Goal: Task Accomplishment & Management: Complete application form

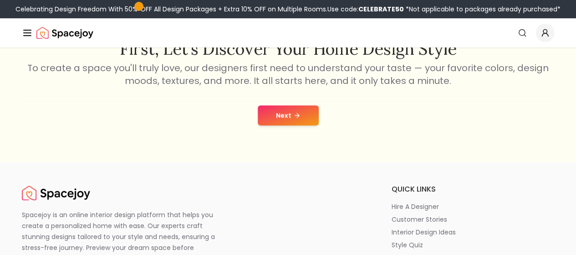
scroll to position [169, 0]
click at [278, 113] on button "Next" at bounding box center [288, 115] width 61 height 20
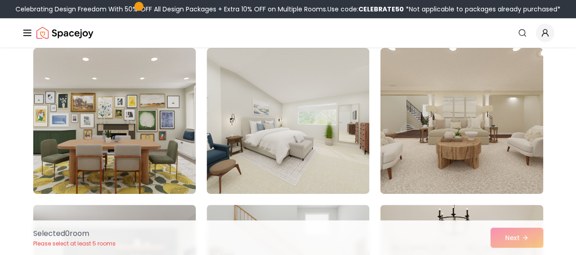
scroll to position [76, 0]
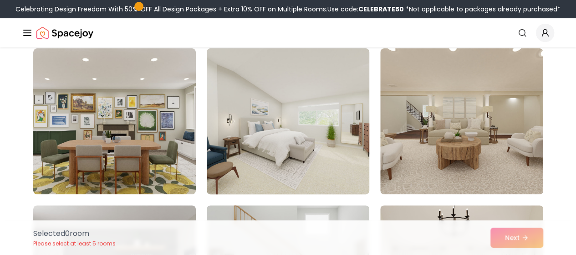
click at [314, 149] on img at bounding box center [288, 121] width 171 height 153
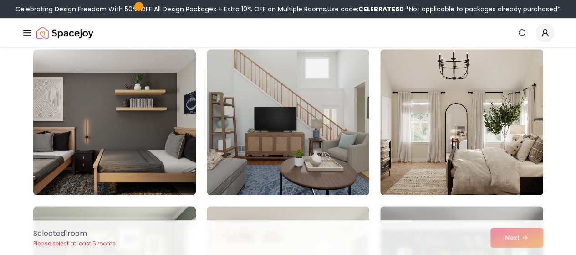
scroll to position [231, 0]
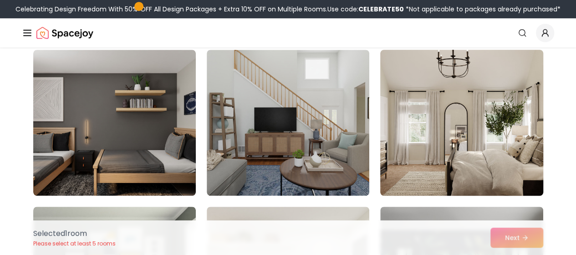
click at [463, 133] on img at bounding box center [461, 122] width 171 height 153
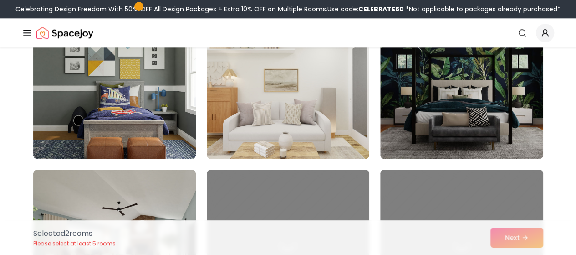
scroll to position [425, 0]
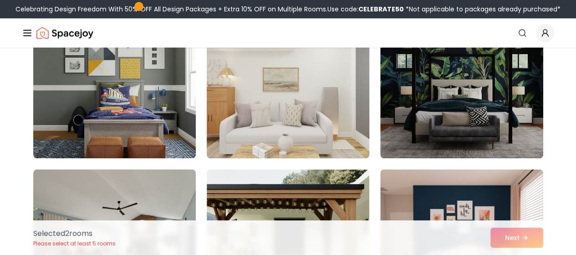
click at [330, 112] on img at bounding box center [288, 85] width 171 height 153
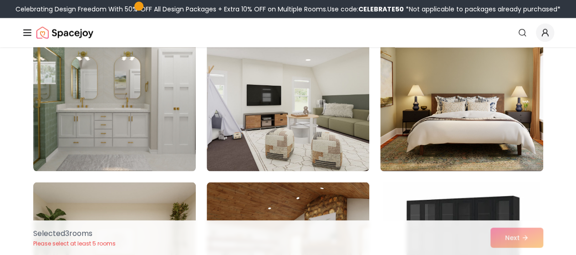
scroll to position [882, 0]
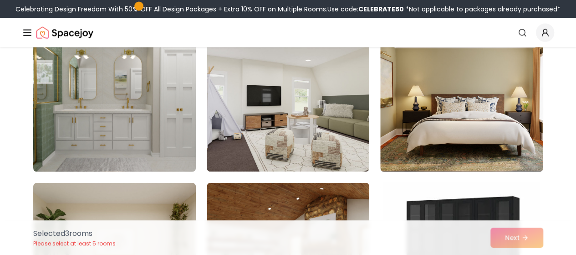
click at [103, 124] on img at bounding box center [114, 98] width 171 height 153
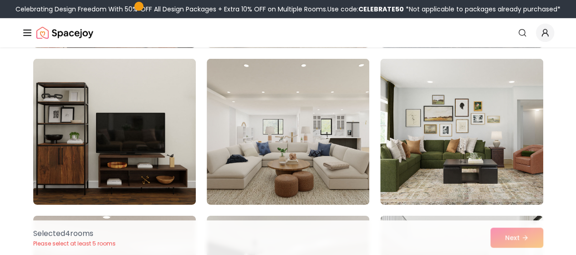
scroll to position [1320, 0]
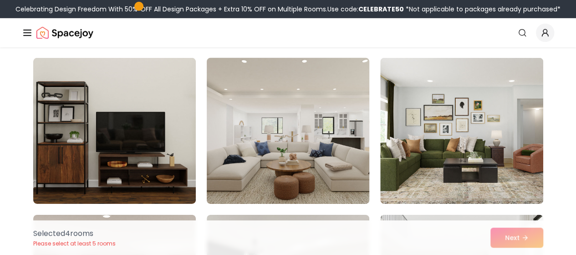
click at [252, 130] on img at bounding box center [288, 130] width 171 height 153
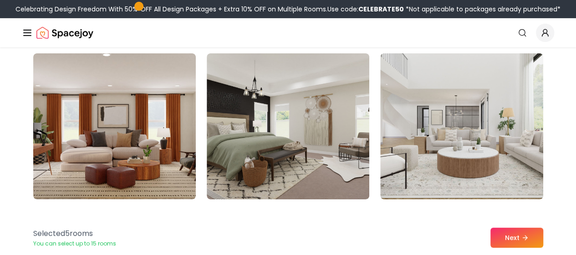
scroll to position [1487, 0]
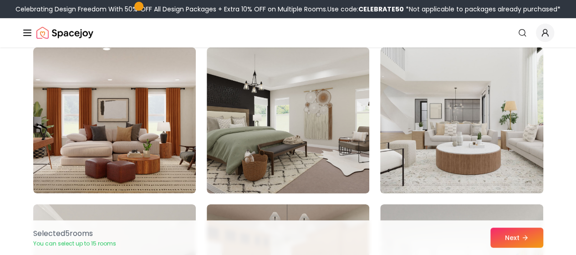
click at [445, 125] on img at bounding box center [461, 120] width 171 height 153
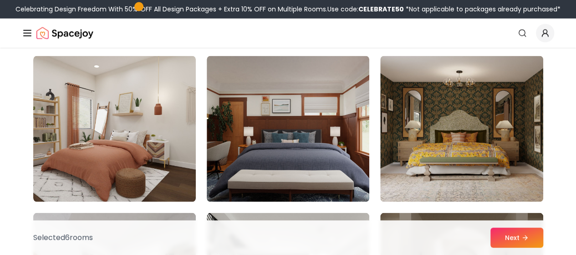
scroll to position [2575, 0]
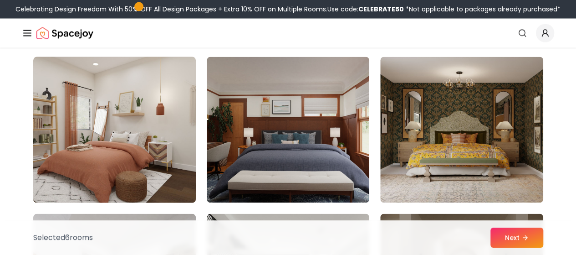
click at [108, 146] on img at bounding box center [114, 129] width 171 height 153
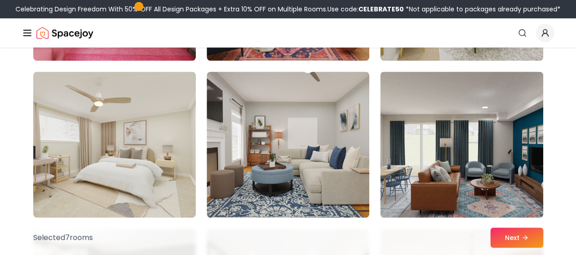
scroll to position [3814, 0]
click at [108, 145] on img at bounding box center [114, 144] width 163 height 146
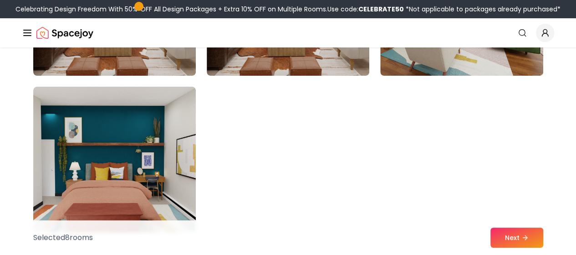
scroll to position [5235, 0]
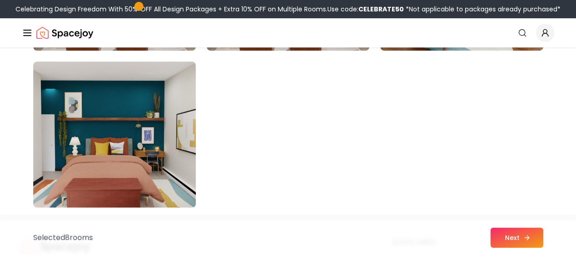
click at [509, 238] on button "Next" at bounding box center [517, 237] width 53 height 20
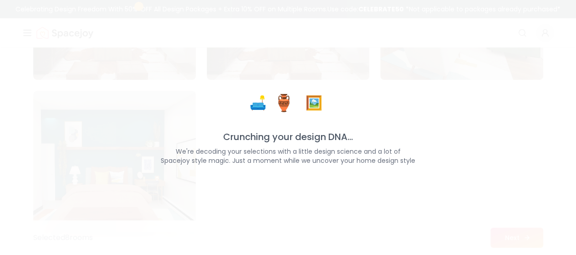
scroll to position [5264, 0]
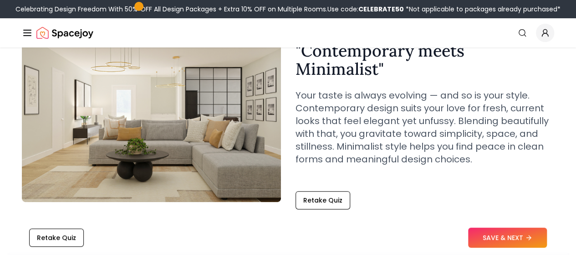
scroll to position [75, 0]
click at [520, 233] on button "SAVE & NEXT" at bounding box center [507, 237] width 79 height 20
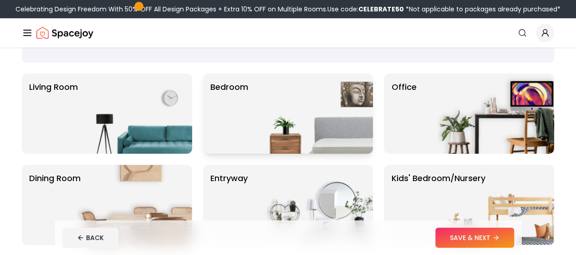
scroll to position [45, 0]
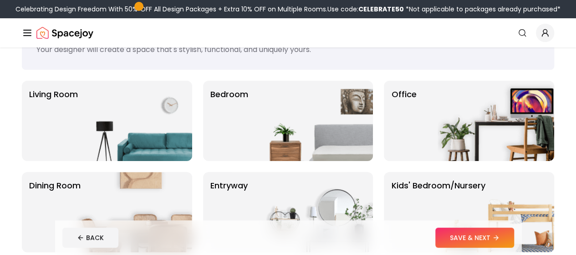
click at [0, 0] on link "AI Design" at bounding box center [0, 0] width 0 height 0
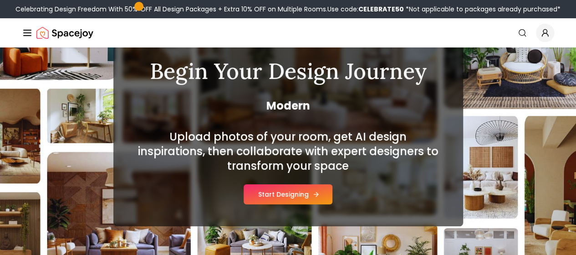
click at [293, 195] on button "Start Designing" at bounding box center [288, 194] width 89 height 20
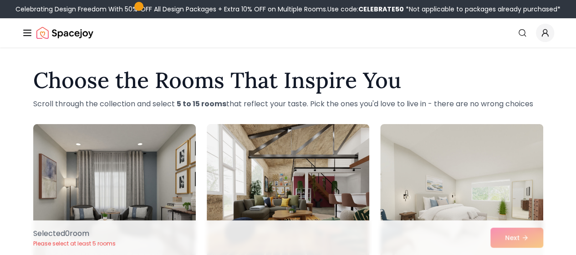
click at [0, 0] on link "AI Design" at bounding box center [0, 0] width 0 height 0
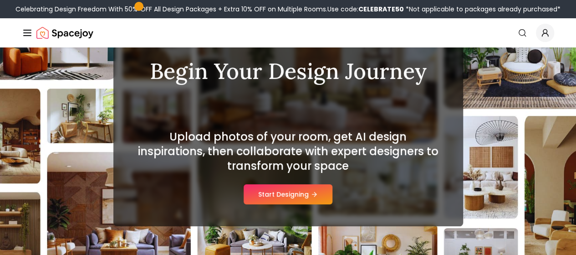
scroll to position [56, 0]
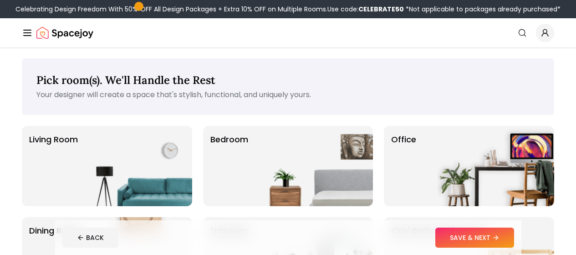
scroll to position [45, 0]
